Goal: Communication & Community: Answer question/provide support

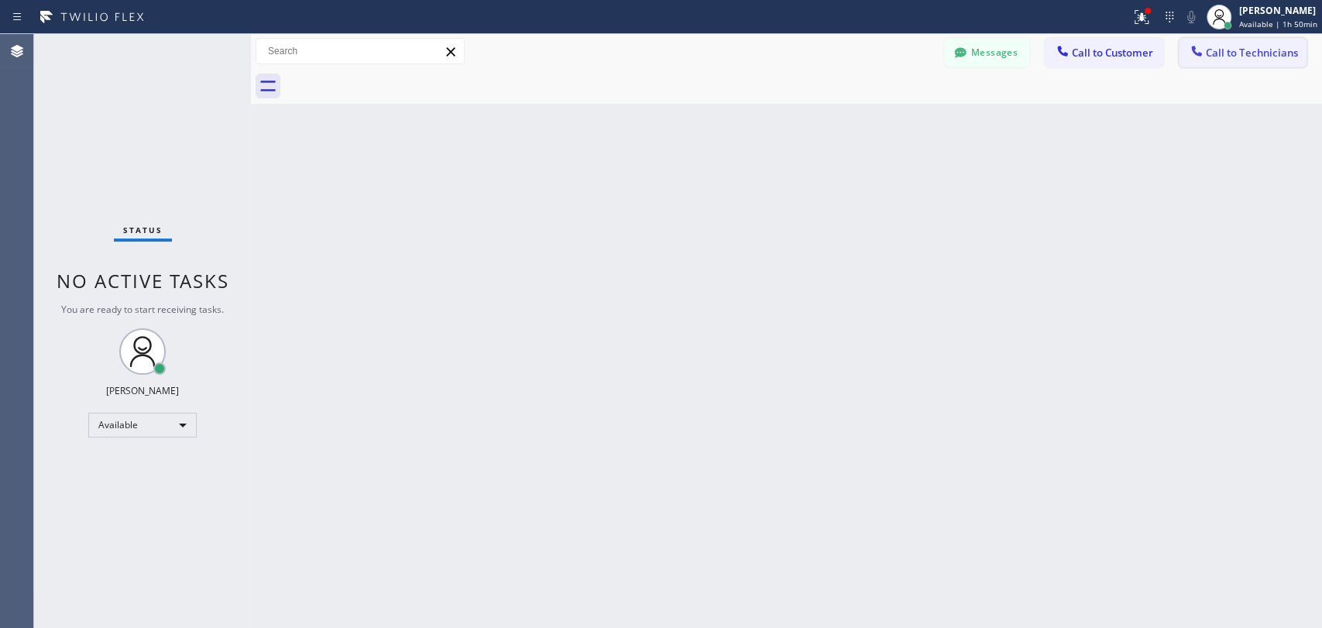
click at [1243, 57] on span "Call to Technicians" at bounding box center [1251, 53] width 92 height 14
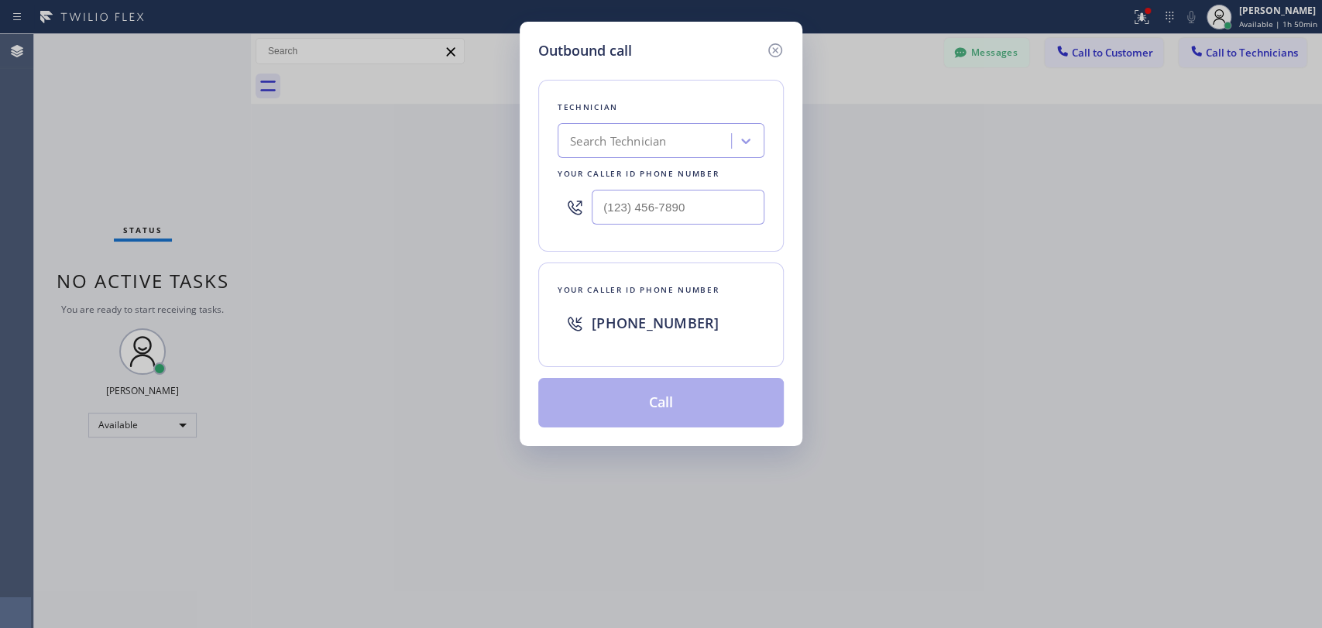
click at [643, 146] on div "Search Technician" at bounding box center [618, 141] width 96 height 18
type input "igna"
drag, startPoint x: 644, startPoint y: 170, endPoint x: 647, endPoint y: 178, distance: 9.1
click at [644, 170] on div "[PERSON_NAME]" at bounding box center [660, 173] width 207 height 28
type input "[PHONE_NUMBER]"
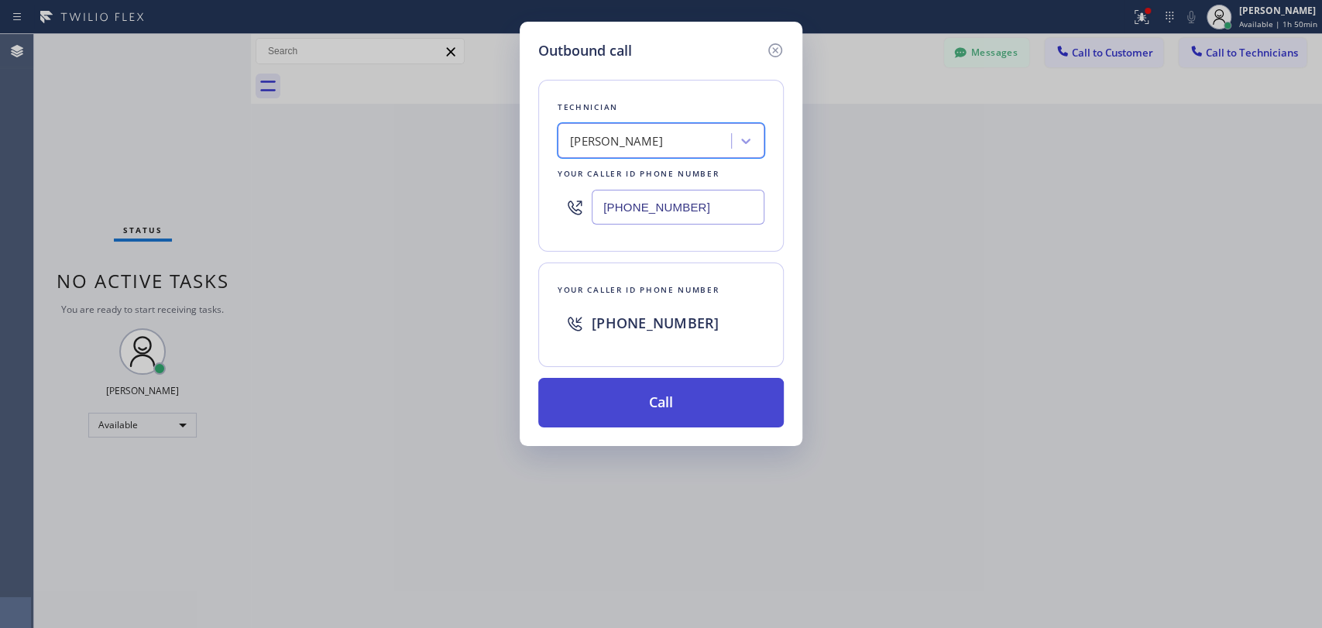
click at [701, 412] on button "Call" at bounding box center [660, 403] width 245 height 50
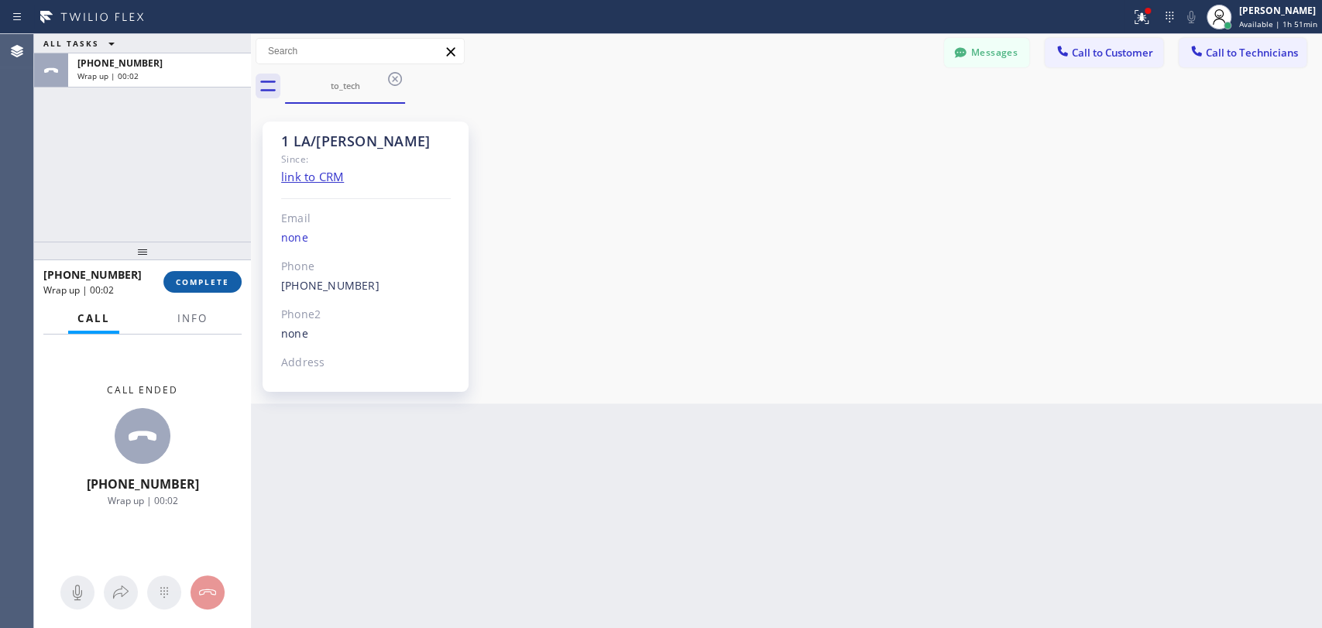
click at [228, 281] on span "COMPLETE" at bounding box center [202, 281] width 53 height 11
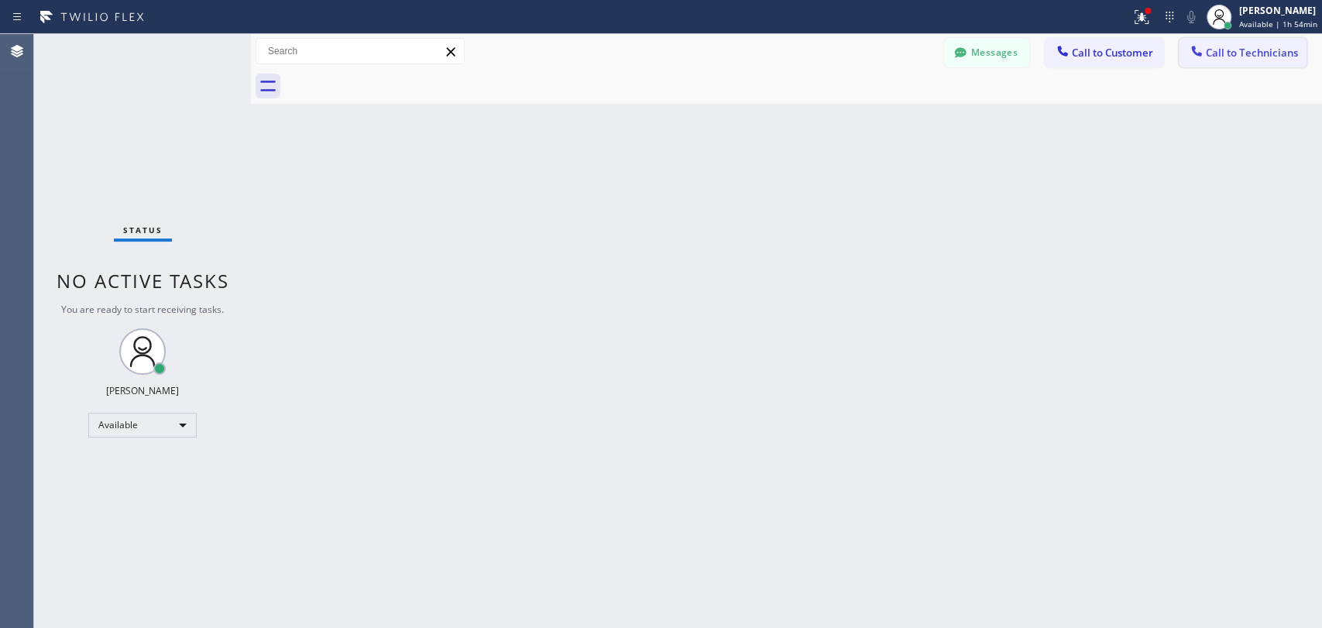
click at [1219, 47] on span "Call to Technicians" at bounding box center [1251, 53] width 92 height 14
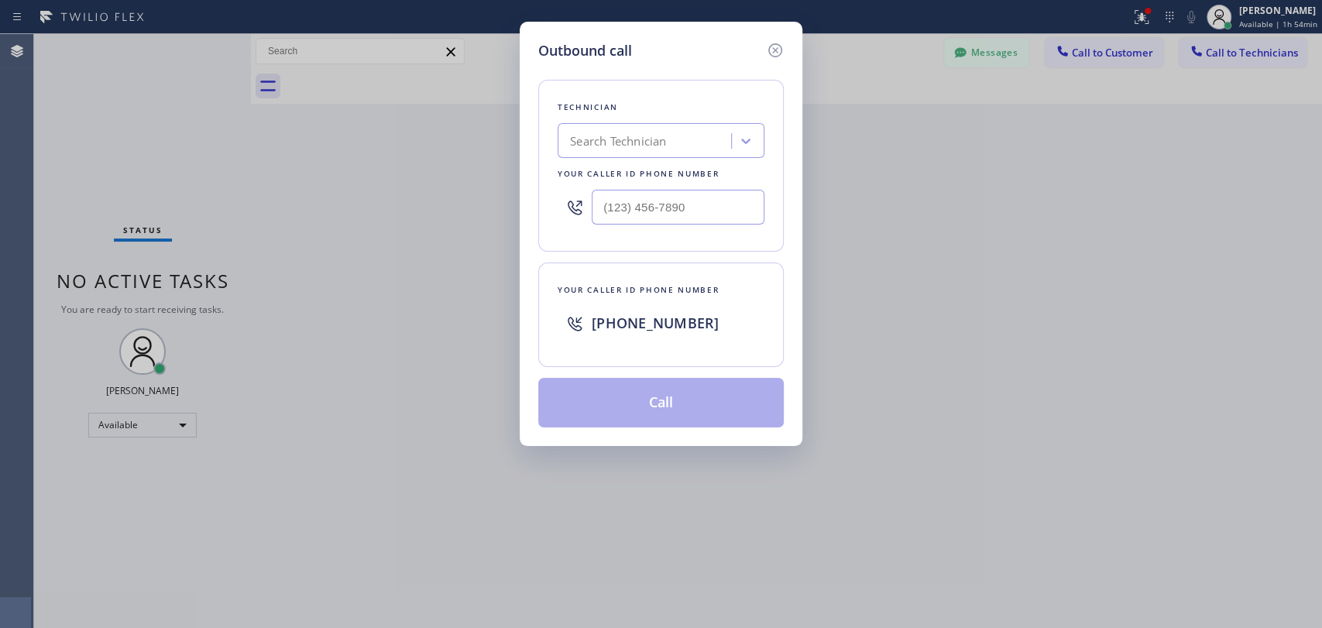
click at [658, 142] on div "Search Technician" at bounding box center [618, 141] width 96 height 18
type input "serg"
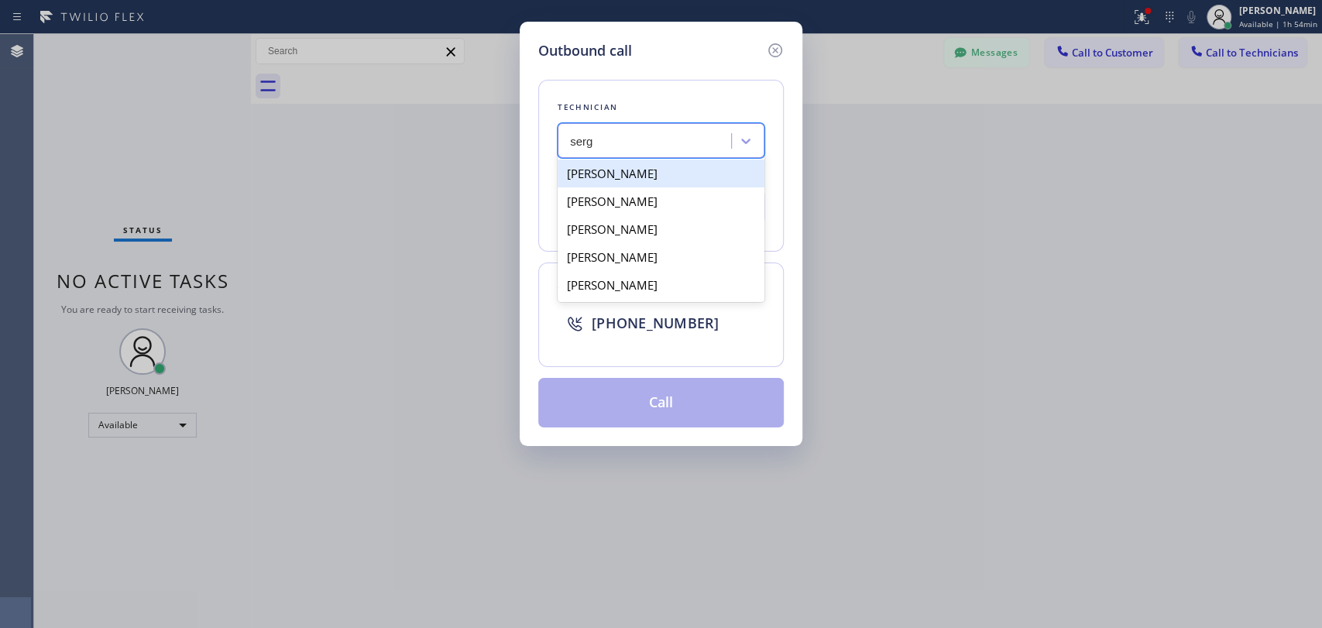
click at [674, 176] on div "[PERSON_NAME]" at bounding box center [660, 173] width 207 height 28
type input "[PHONE_NUMBER]"
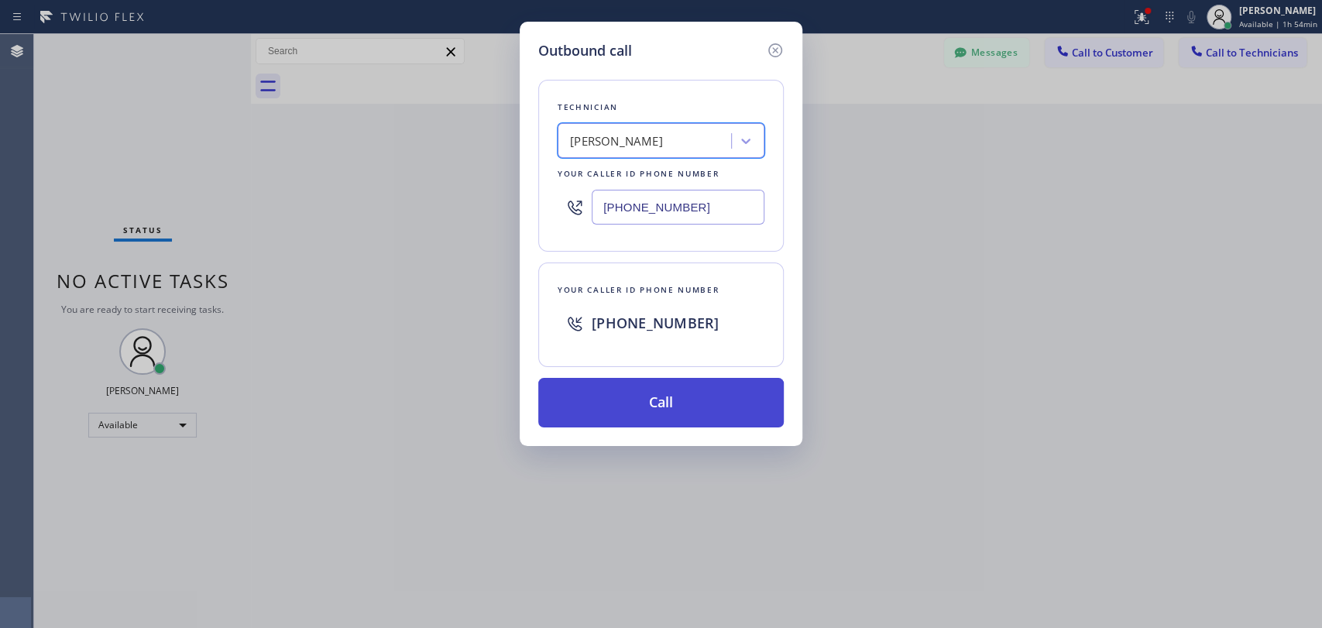
click at [716, 392] on button "Call" at bounding box center [660, 403] width 245 height 50
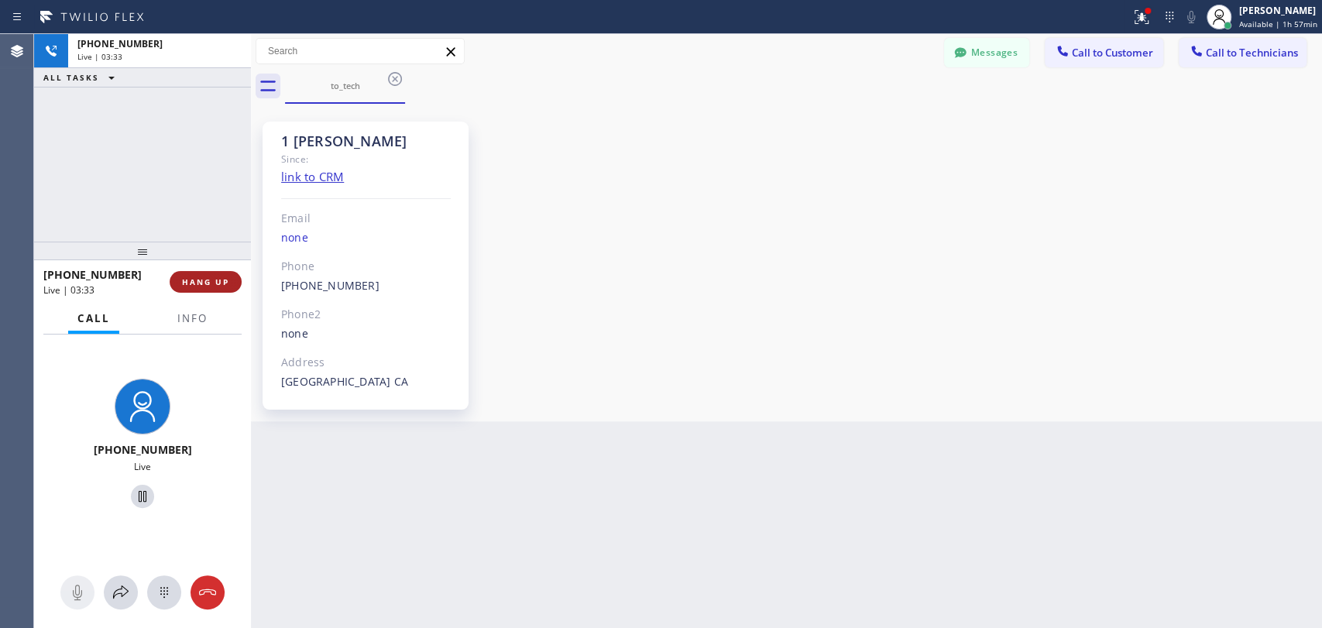
click at [203, 283] on span "HANG UP" at bounding box center [205, 281] width 47 height 11
